Goal: Task Accomplishment & Management: Use online tool/utility

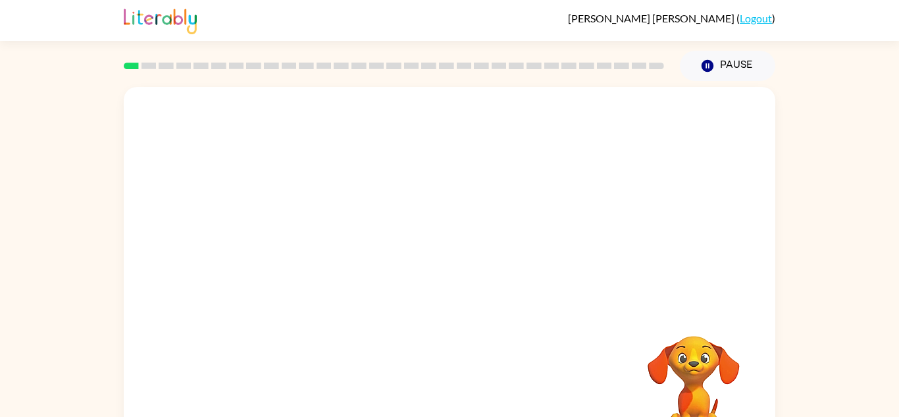
scroll to position [2, 0]
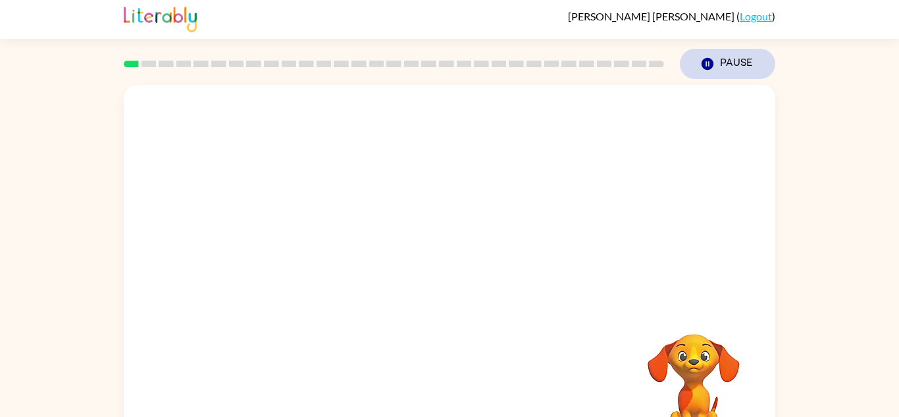
click at [719, 64] on button "Pause Pause" at bounding box center [727, 64] width 95 height 30
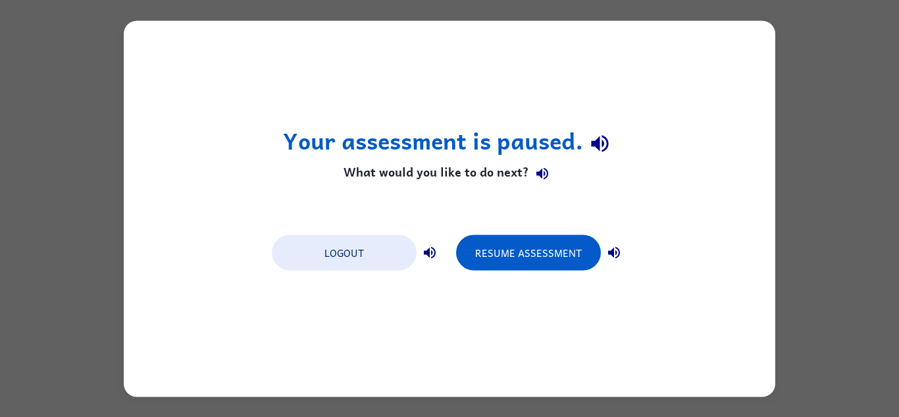
scroll to position [0, 0]
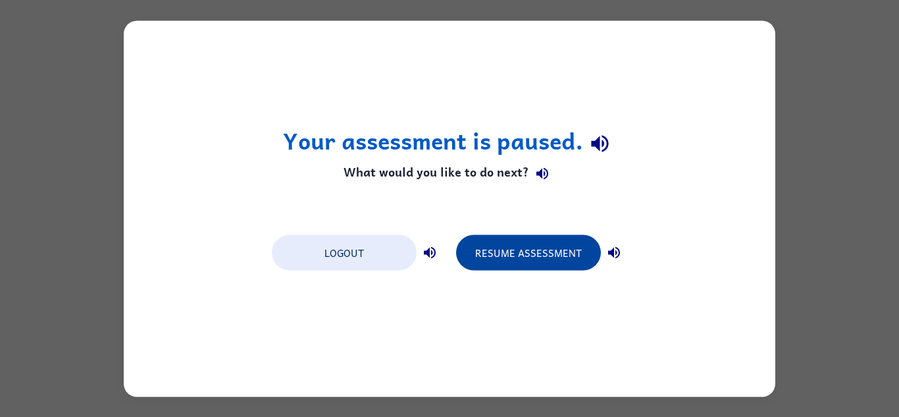
click at [505, 252] on button "Resume Assessment" at bounding box center [528, 252] width 145 height 36
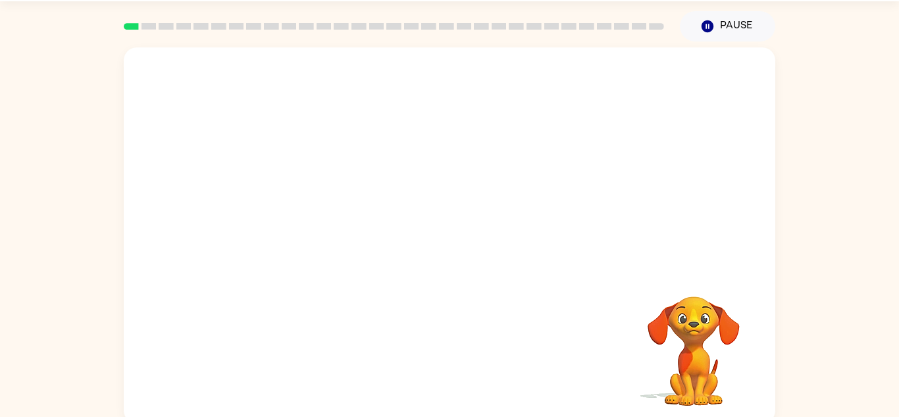
scroll to position [46, 0]
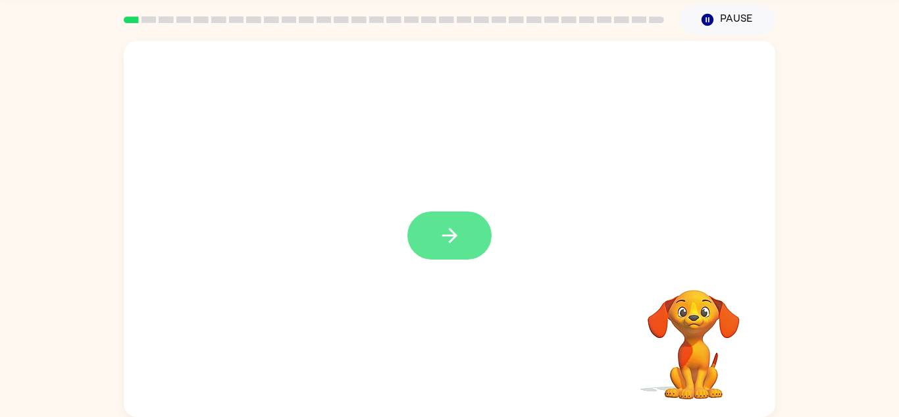
click at [460, 256] on button "button" at bounding box center [449, 235] width 84 height 48
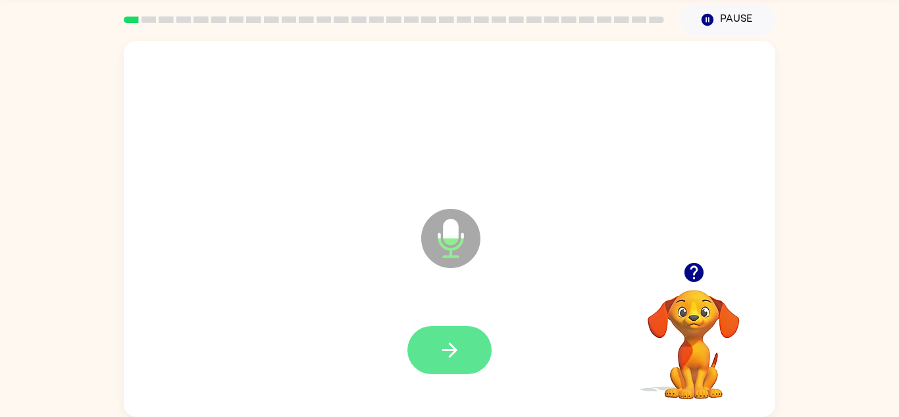
click at [461, 343] on button "button" at bounding box center [449, 350] width 84 height 48
click at [464, 342] on button "button" at bounding box center [449, 350] width 84 height 48
click at [451, 350] on icon "button" at bounding box center [449, 349] width 15 height 15
click at [472, 357] on button "button" at bounding box center [449, 350] width 84 height 48
click at [461, 346] on button "button" at bounding box center [449, 350] width 84 height 48
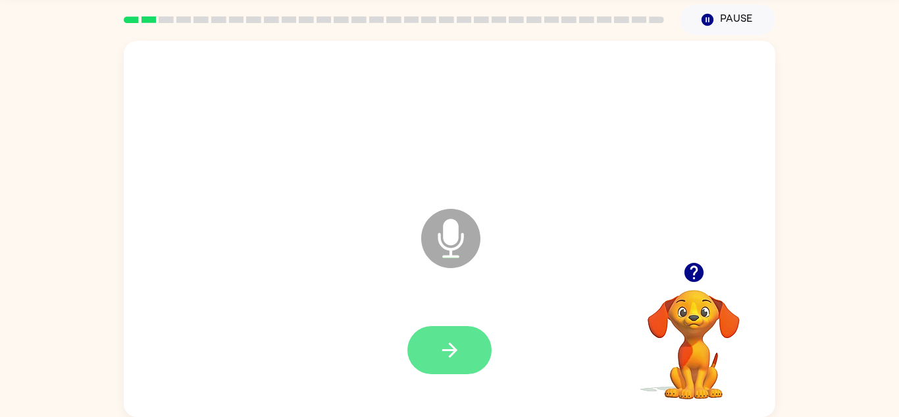
click at [453, 364] on button "button" at bounding box center [449, 350] width 84 height 48
click at [475, 328] on button "button" at bounding box center [449, 350] width 84 height 48
click at [452, 335] on button "button" at bounding box center [449, 350] width 84 height 48
click at [682, 273] on icon "button" at bounding box center [693, 272] width 23 height 23
click at [463, 359] on button "button" at bounding box center [449, 350] width 84 height 48
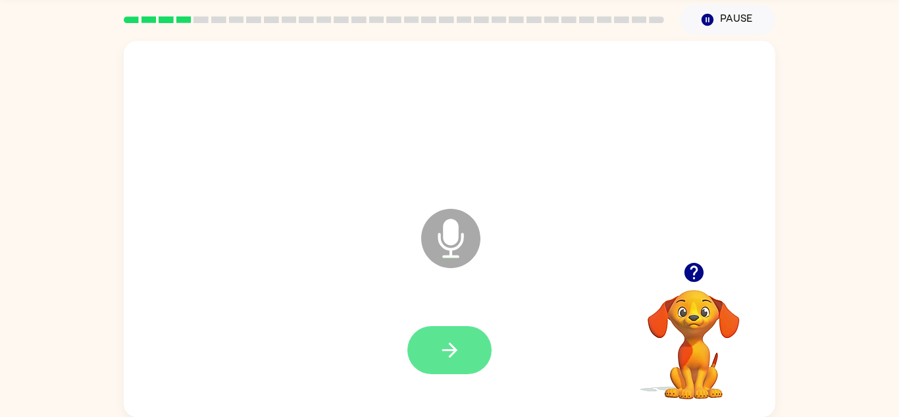
click at [457, 353] on icon "button" at bounding box center [449, 349] width 23 height 23
click at [444, 347] on icon "button" at bounding box center [449, 349] width 23 height 23
click at [467, 372] on button "button" at bounding box center [449, 350] width 84 height 48
click at [444, 357] on icon "button" at bounding box center [449, 349] width 23 height 23
click at [422, 351] on button "button" at bounding box center [449, 350] width 84 height 48
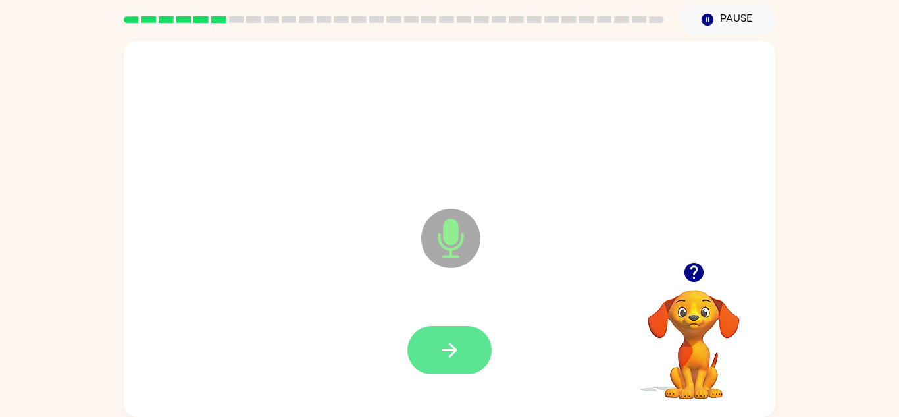
click at [451, 343] on icon "button" at bounding box center [449, 349] width 23 height 23
click at [472, 362] on button "button" at bounding box center [449, 350] width 84 height 48
click at [447, 372] on button "button" at bounding box center [449, 350] width 84 height 48
click at [466, 340] on button "button" at bounding box center [449, 350] width 84 height 48
click at [446, 338] on icon "button" at bounding box center [449, 349] width 23 height 23
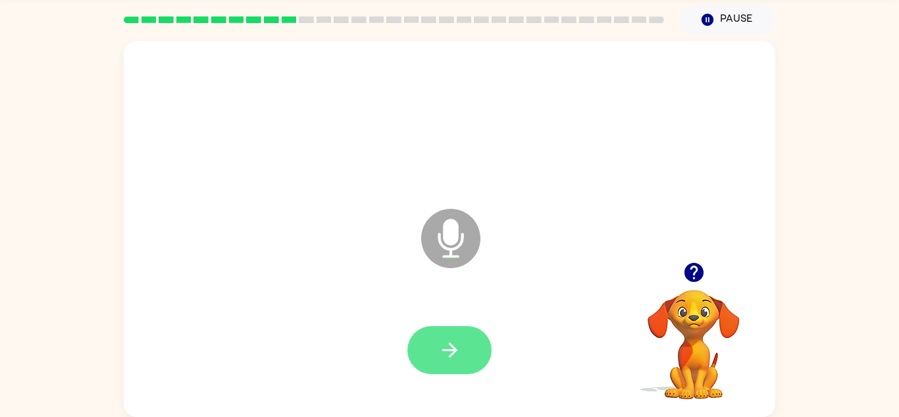
click at [445, 344] on icon "button" at bounding box center [449, 349] width 23 height 23
click at [696, 276] on icon "button" at bounding box center [693, 272] width 19 height 19
click at [446, 344] on icon "button" at bounding box center [449, 349] width 23 height 23
click at [465, 369] on button "button" at bounding box center [449, 350] width 84 height 48
click at [442, 350] on icon "button" at bounding box center [449, 349] width 23 height 23
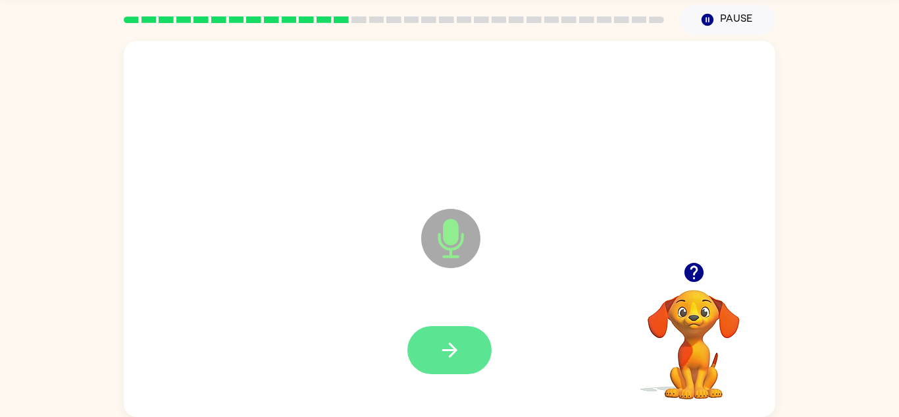
click at [460, 366] on button "button" at bounding box center [449, 350] width 84 height 48
click at [464, 350] on button "button" at bounding box center [449, 350] width 84 height 48
click at [465, 347] on button "button" at bounding box center [449, 350] width 84 height 48
click at [465, 351] on button "button" at bounding box center [449, 350] width 84 height 48
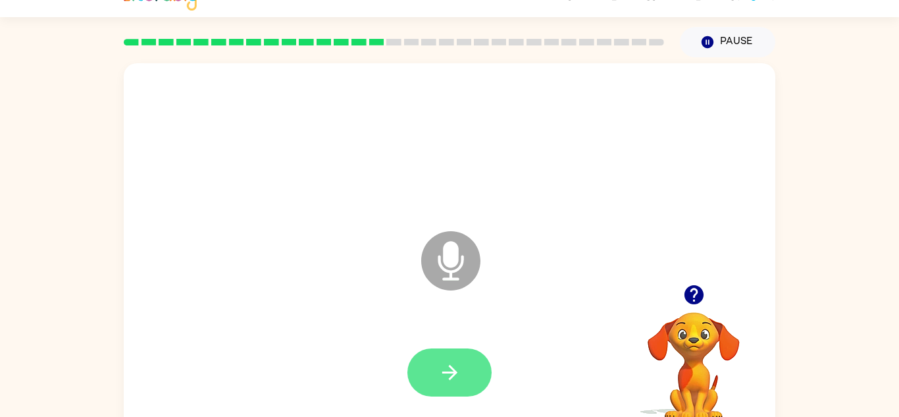
click at [466, 367] on button "button" at bounding box center [449, 372] width 84 height 48
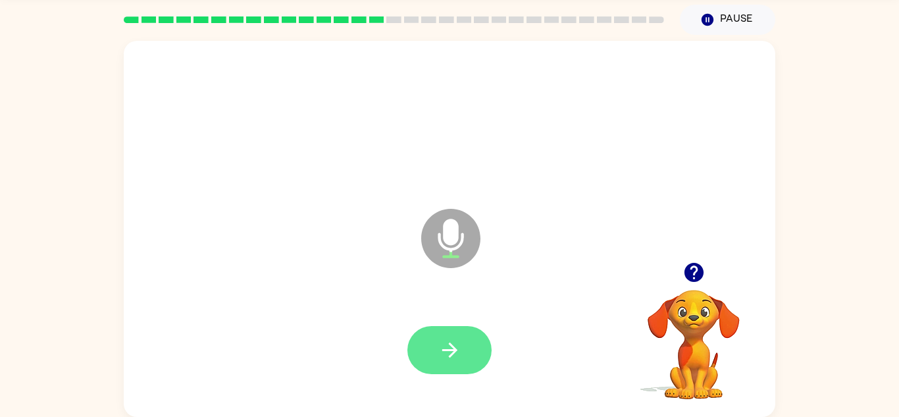
click at [465, 354] on button "button" at bounding box center [449, 350] width 84 height 48
click at [457, 342] on icon "button" at bounding box center [449, 349] width 23 height 23
click at [682, 268] on icon "button" at bounding box center [693, 272] width 23 height 23
click at [457, 367] on button "button" at bounding box center [449, 350] width 84 height 48
click at [457, 353] on icon "button" at bounding box center [449, 349] width 23 height 23
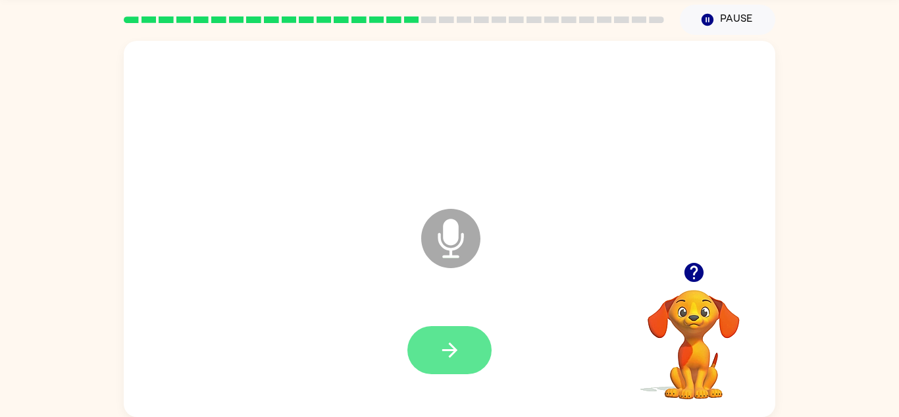
click at [443, 360] on icon "button" at bounding box center [449, 349] width 23 height 23
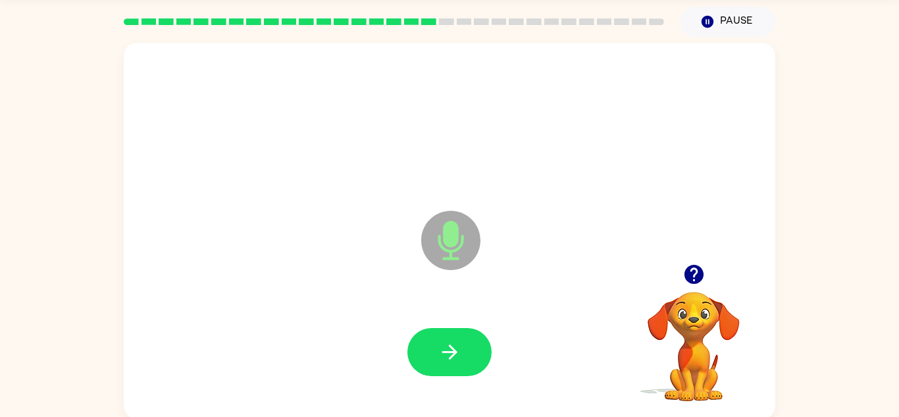
scroll to position [43, 0]
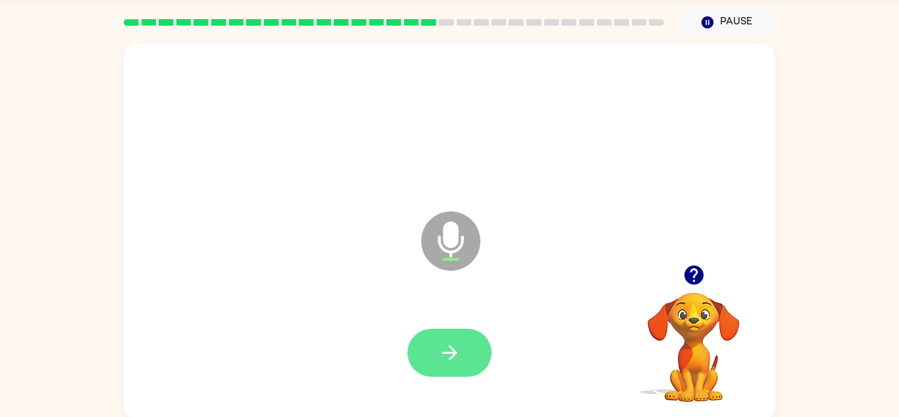
click at [453, 354] on icon "button" at bounding box center [449, 352] width 15 height 15
click at [448, 363] on icon "button" at bounding box center [449, 352] width 23 height 23
click at [471, 332] on button "button" at bounding box center [449, 352] width 84 height 48
click at [451, 363] on icon "button" at bounding box center [449, 352] width 23 height 23
click at [445, 360] on icon "button" at bounding box center [449, 352] width 23 height 23
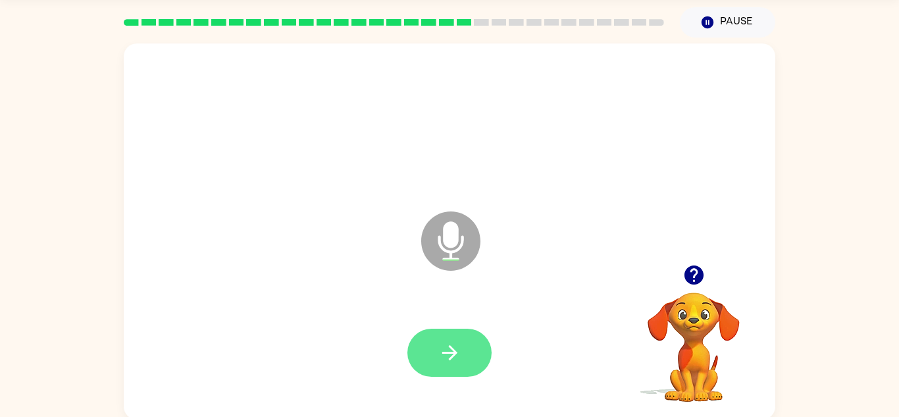
click at [441, 368] on button "button" at bounding box center [449, 352] width 84 height 48
click at [452, 355] on icon "button" at bounding box center [449, 352] width 15 height 15
click at [438, 373] on button "button" at bounding box center [449, 352] width 84 height 48
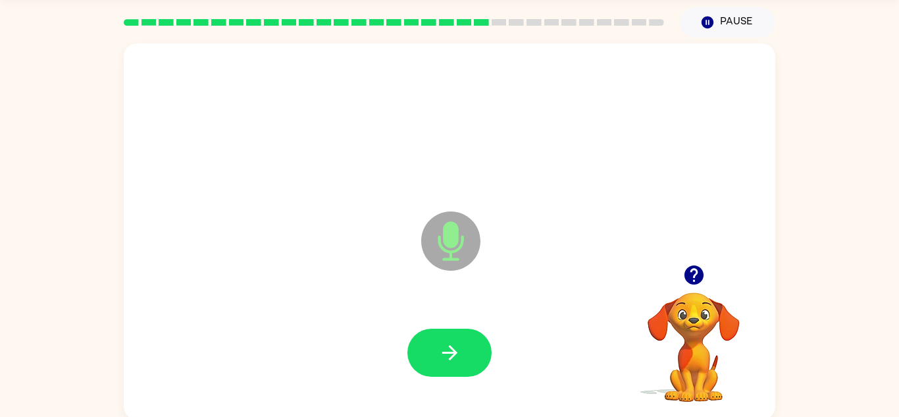
click at [481, 372] on div at bounding box center [449, 352] width 84 height 48
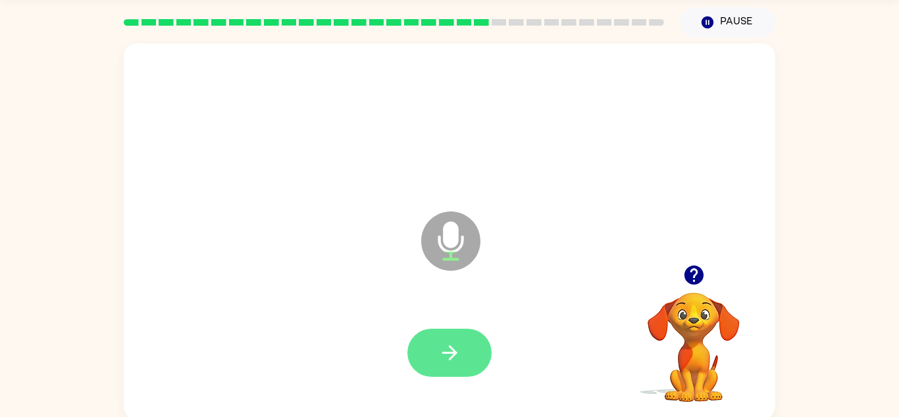
click at [471, 357] on button "button" at bounding box center [449, 352] width 84 height 48
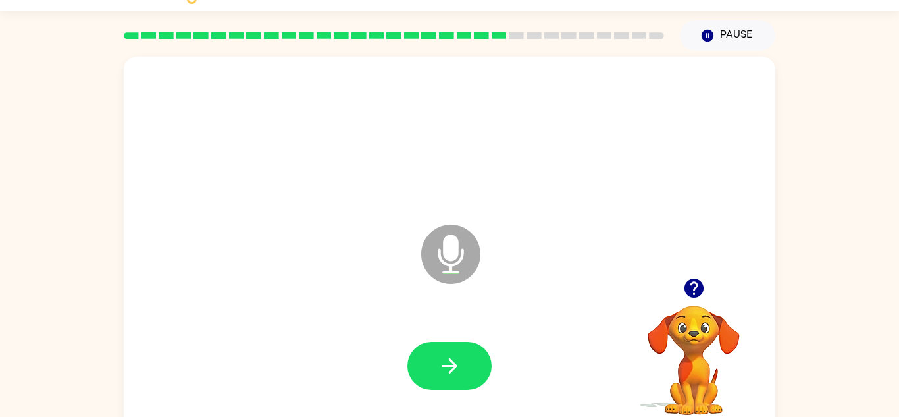
scroll to position [30, 0]
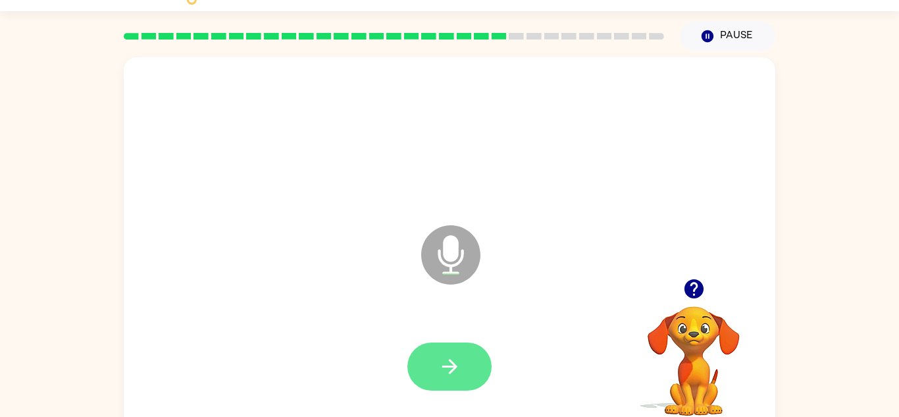
click at [438, 362] on icon "button" at bounding box center [449, 366] width 23 height 23
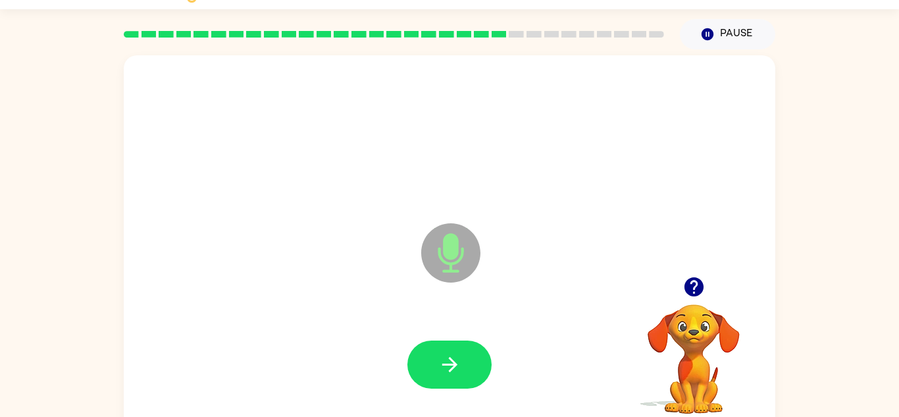
scroll to position [34, 0]
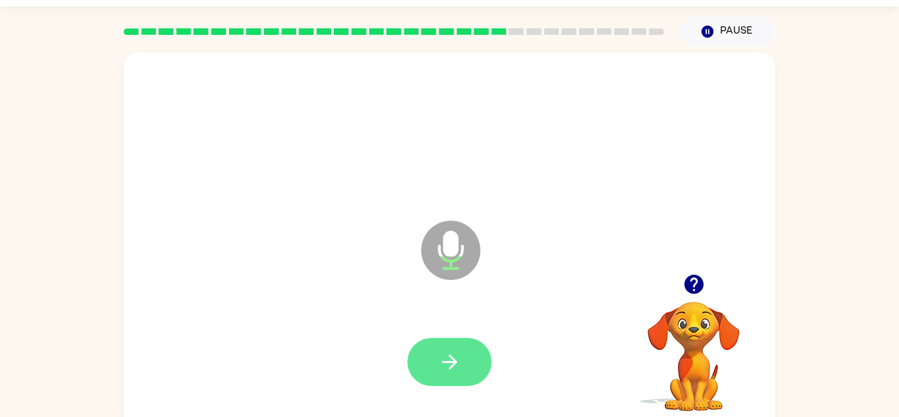
click at [460, 364] on icon "button" at bounding box center [449, 361] width 23 height 23
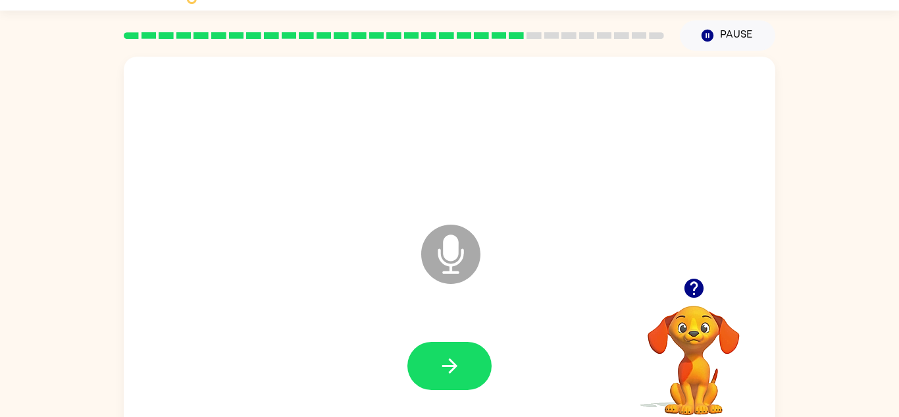
scroll to position [46, 0]
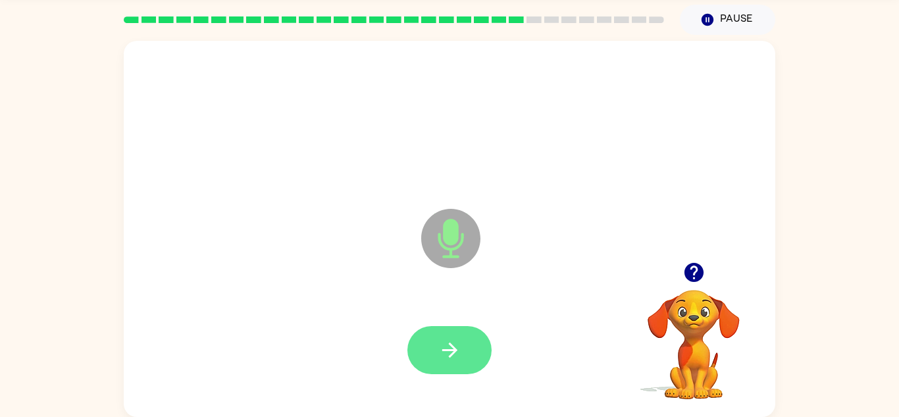
click at [449, 347] on icon "button" at bounding box center [449, 349] width 23 height 23
click at [457, 347] on icon "button" at bounding box center [449, 349] width 23 height 23
click at [454, 330] on button "button" at bounding box center [449, 350] width 84 height 48
click at [449, 364] on button "button" at bounding box center [449, 350] width 84 height 48
click at [458, 370] on button "button" at bounding box center [449, 350] width 84 height 48
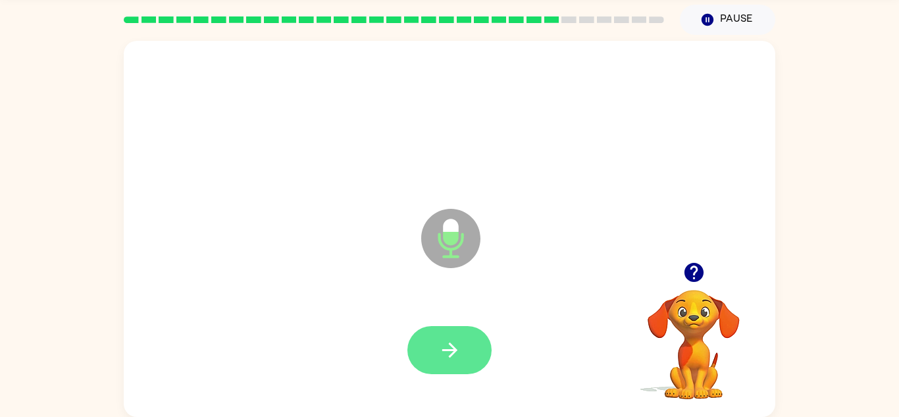
click at [475, 357] on button "button" at bounding box center [449, 350] width 84 height 48
click at [451, 342] on icon "button" at bounding box center [449, 349] width 23 height 23
click at [455, 348] on icon "button" at bounding box center [449, 349] width 15 height 15
click at [465, 355] on button "button" at bounding box center [449, 350] width 84 height 48
click at [442, 336] on button "button" at bounding box center [449, 350] width 84 height 48
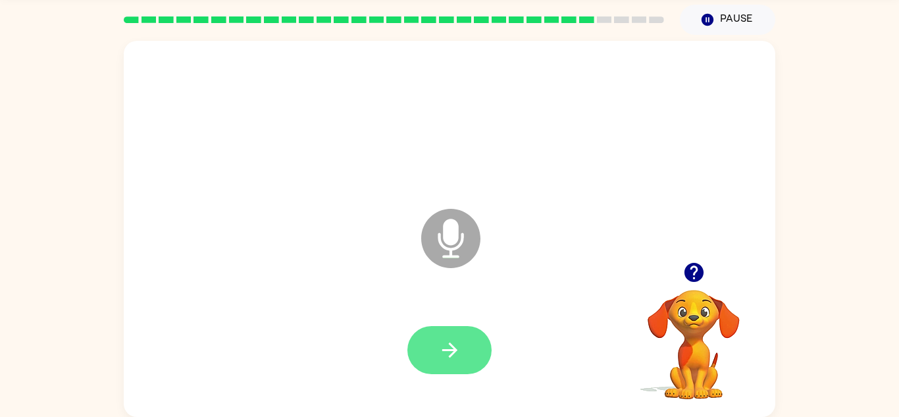
click at [449, 359] on icon "button" at bounding box center [449, 349] width 23 height 23
click at [455, 347] on icon "button" at bounding box center [449, 349] width 23 height 23
click at [458, 368] on button "button" at bounding box center [449, 350] width 84 height 48
click at [448, 354] on icon "button" at bounding box center [449, 349] width 23 height 23
click at [479, 351] on button "button" at bounding box center [449, 350] width 84 height 48
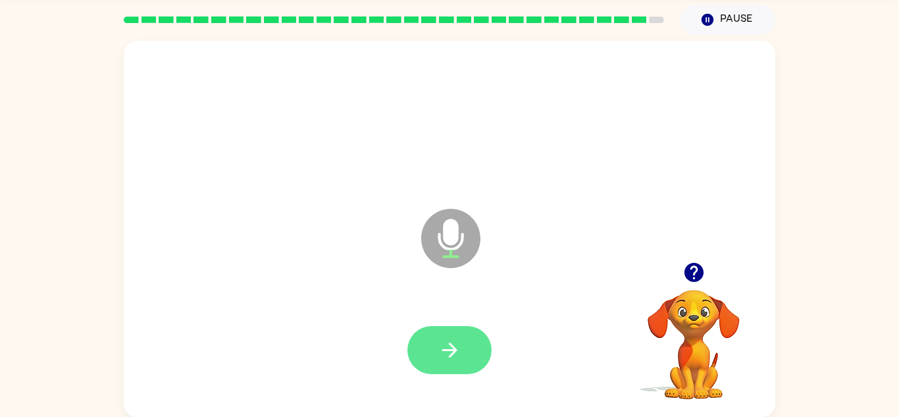
click at [449, 361] on button "button" at bounding box center [449, 350] width 84 height 48
click at [680, 285] on div at bounding box center [694, 272] width 132 height 34
click at [692, 278] on icon "button" at bounding box center [693, 272] width 19 height 19
click at [465, 365] on button "button" at bounding box center [449, 350] width 84 height 48
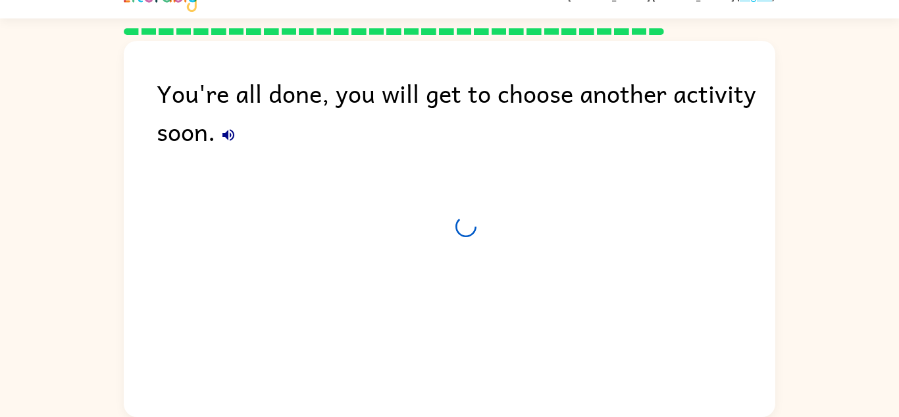
scroll to position [22, 0]
